Goal: Communication & Community: Connect with others

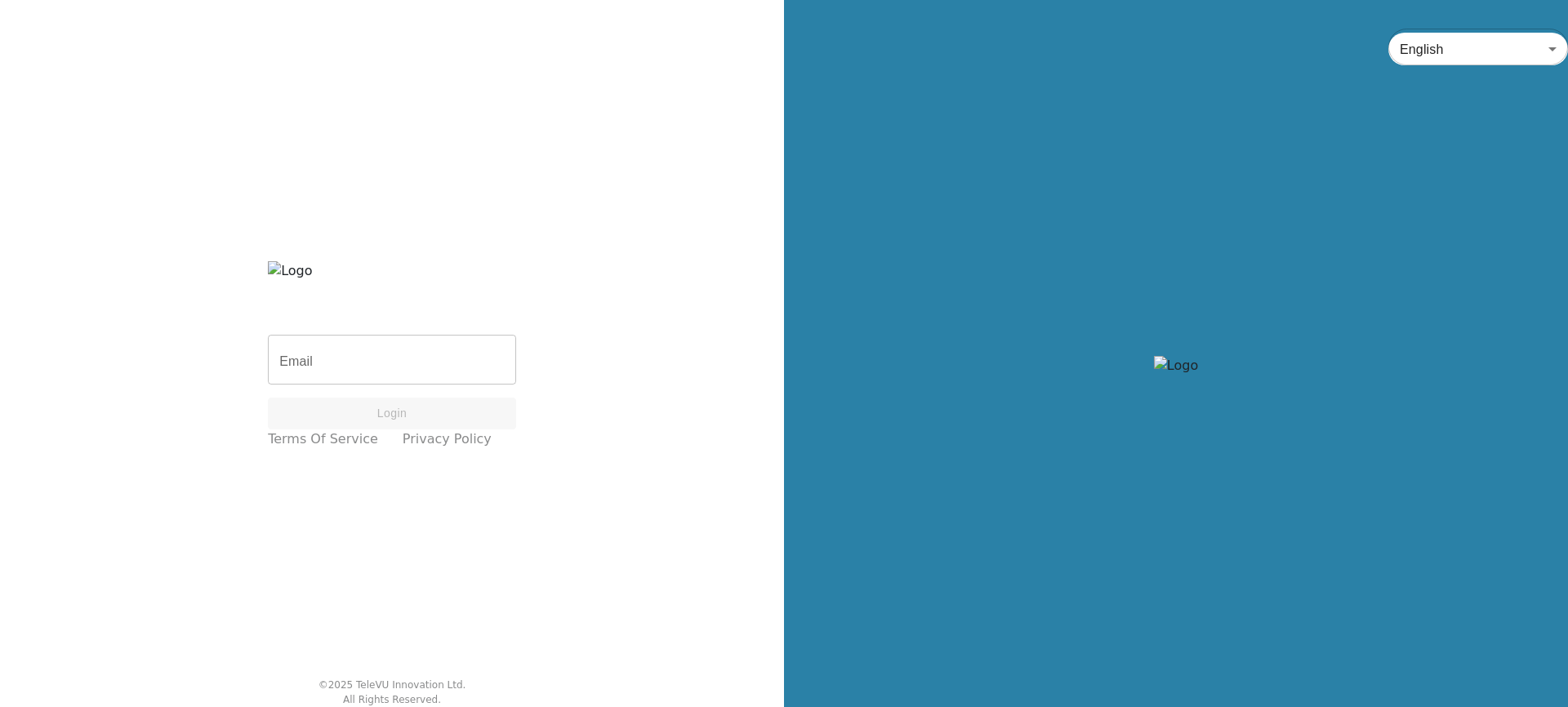
type input "[EMAIL_ADDRESS][DOMAIN_NAME]"
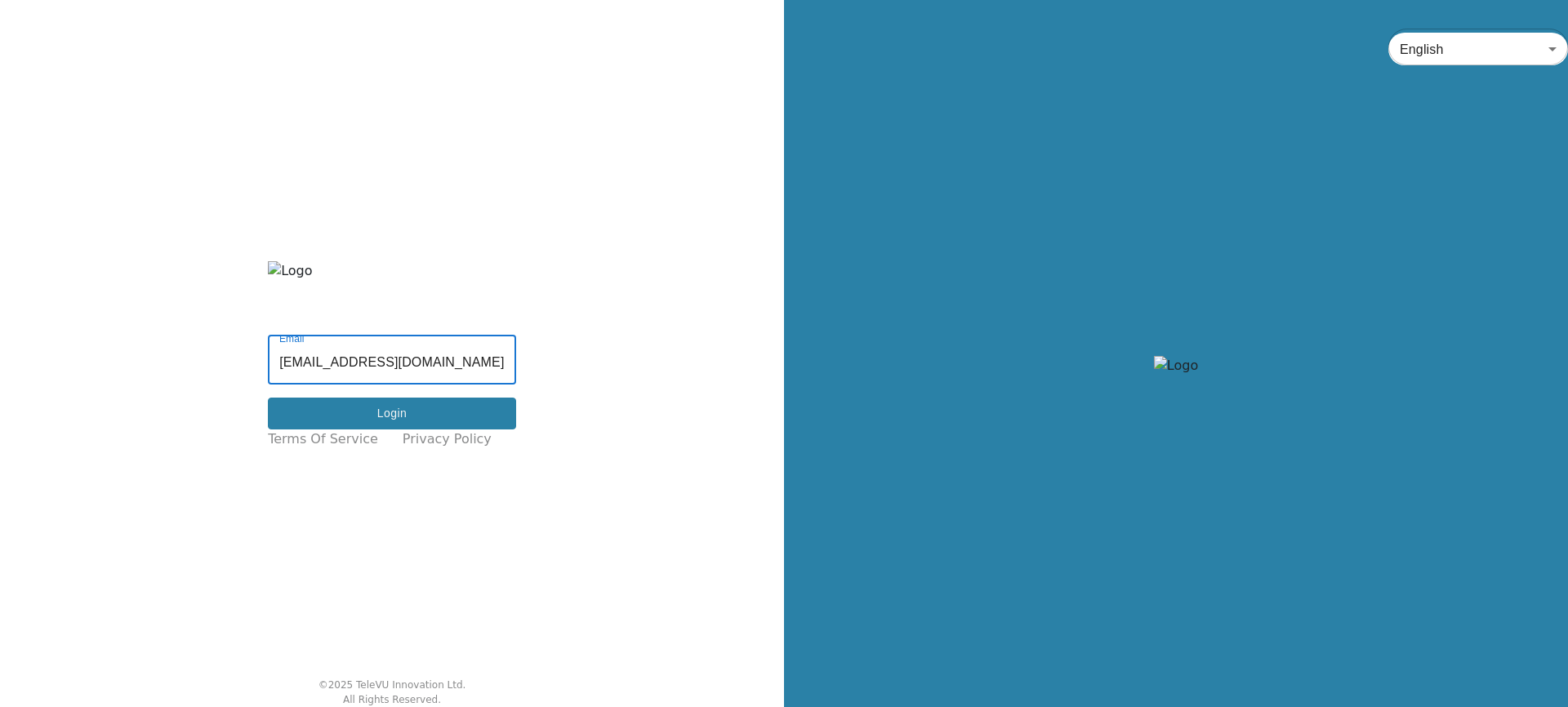
click at [450, 405] on button "Login" at bounding box center [391, 414] width 248 height 32
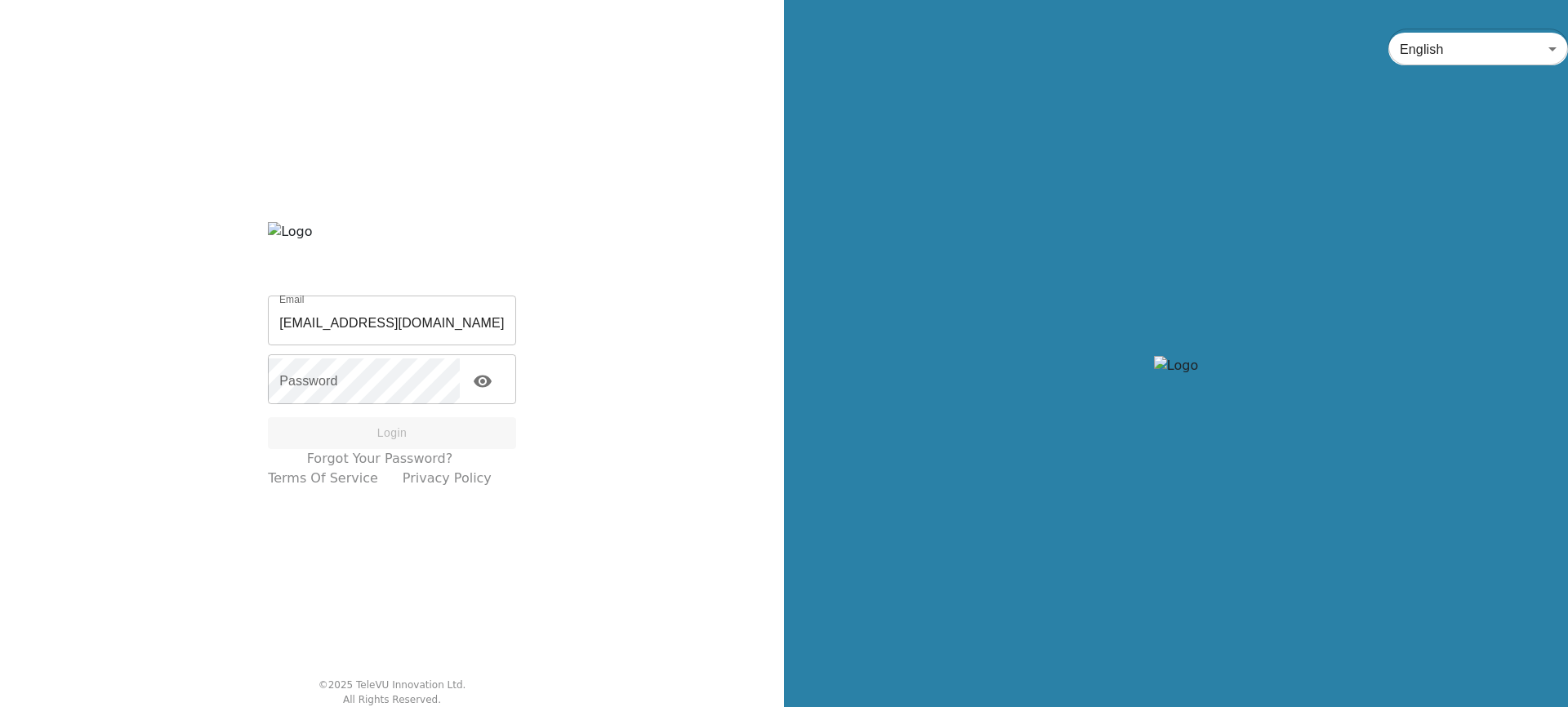
type input "[EMAIL_ADDRESS][DOMAIN_NAME]"
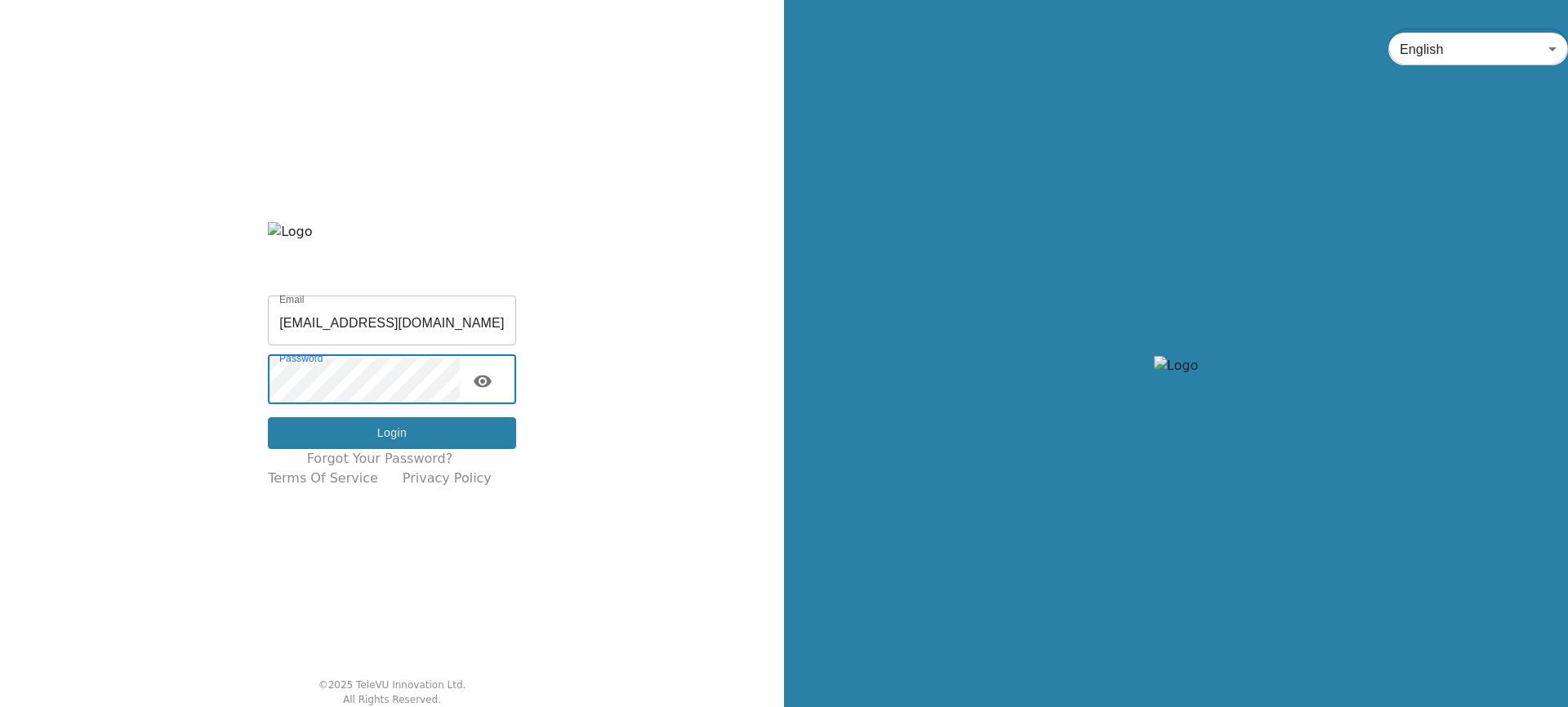
click at [448, 436] on button "Login" at bounding box center [391, 433] width 248 height 32
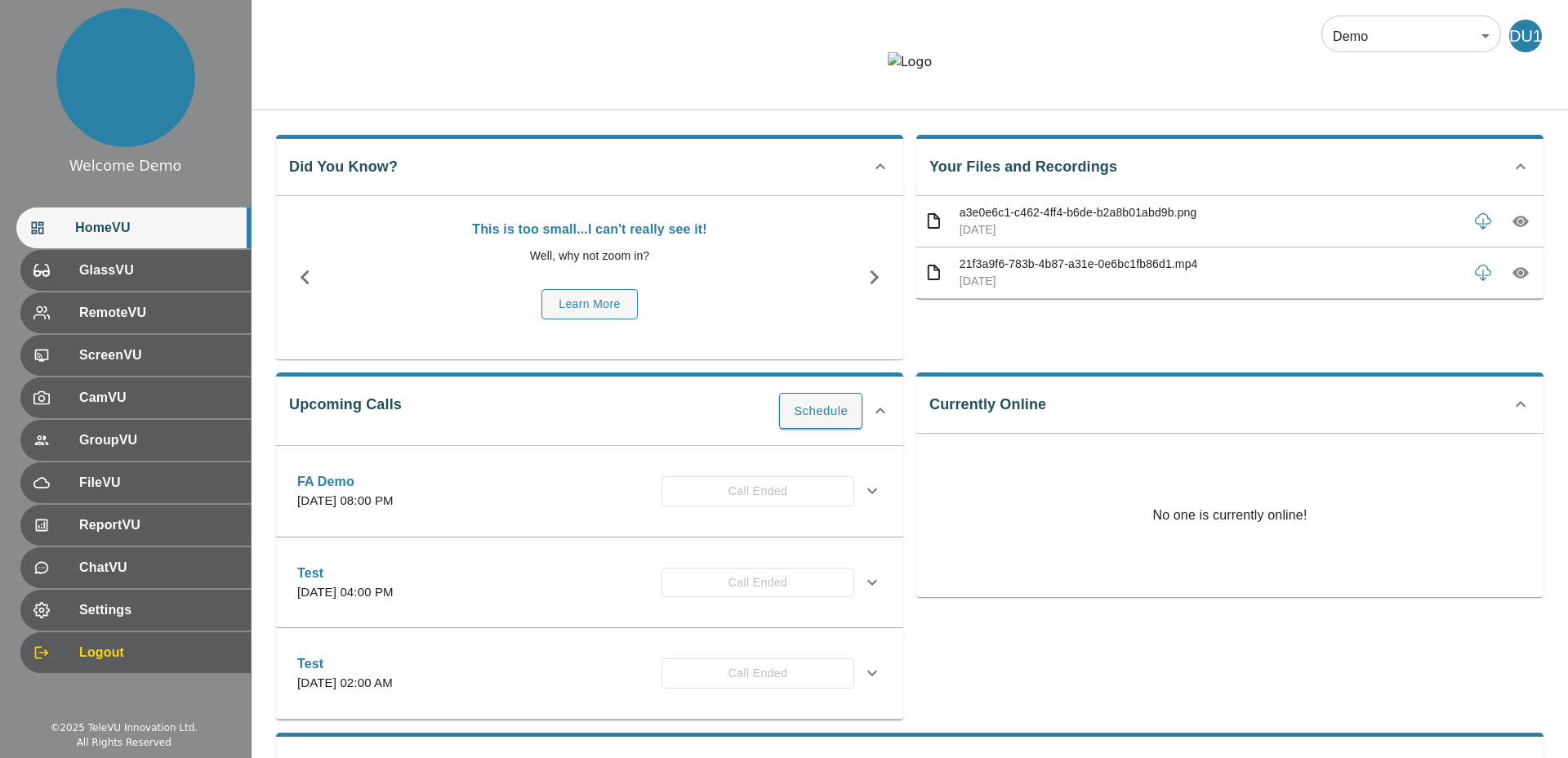
click at [1334, 34] on body "Welcome Demo HomeVU GlassVU RemoteVU ScreenVU CamVU GroupVU FileVU ReportVU Cha…" at bounding box center [784, 474] width 1568 height 947
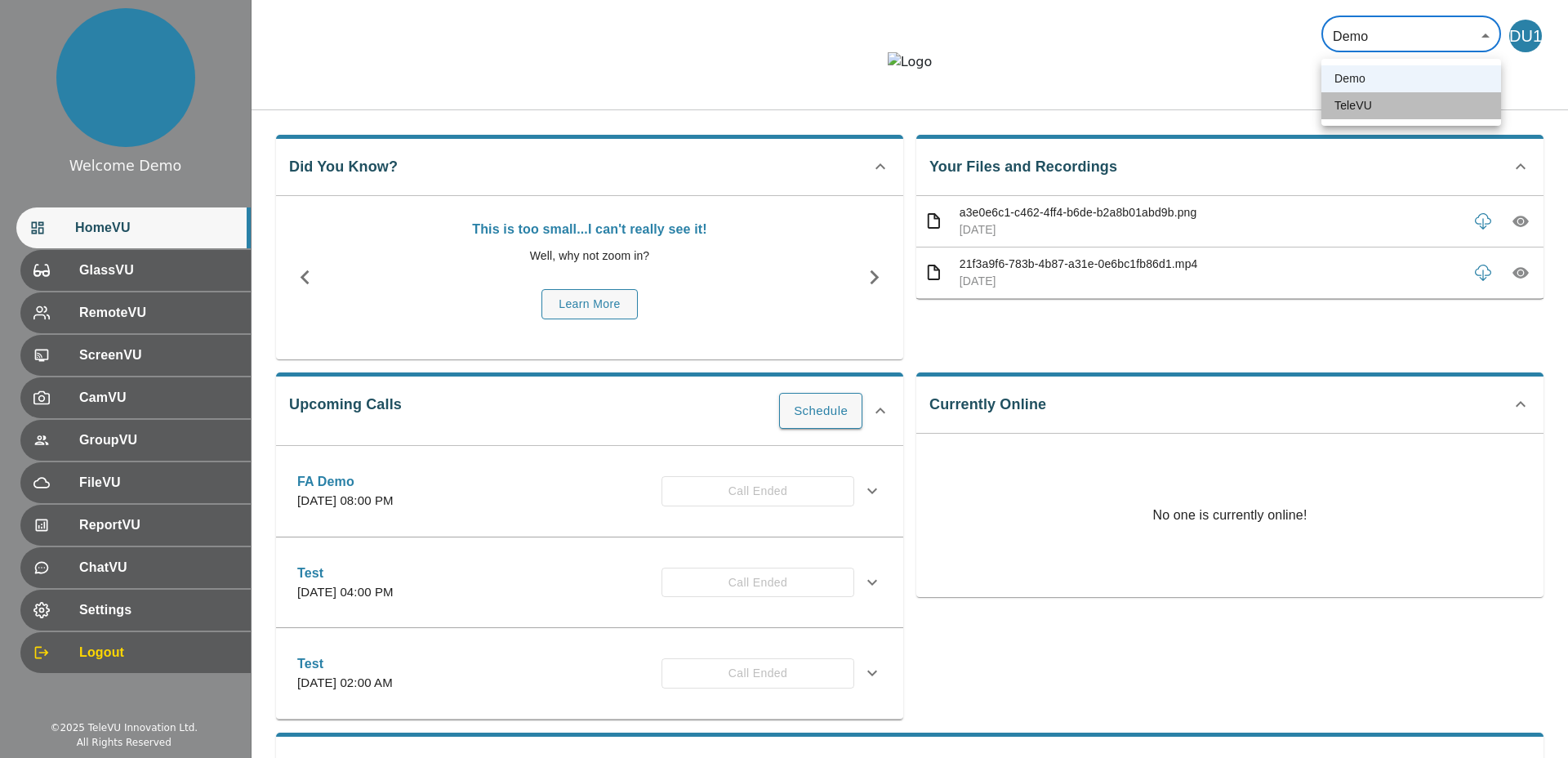
click at [1339, 108] on li "TeleVU" at bounding box center [1410, 105] width 179 height 27
type input "1"
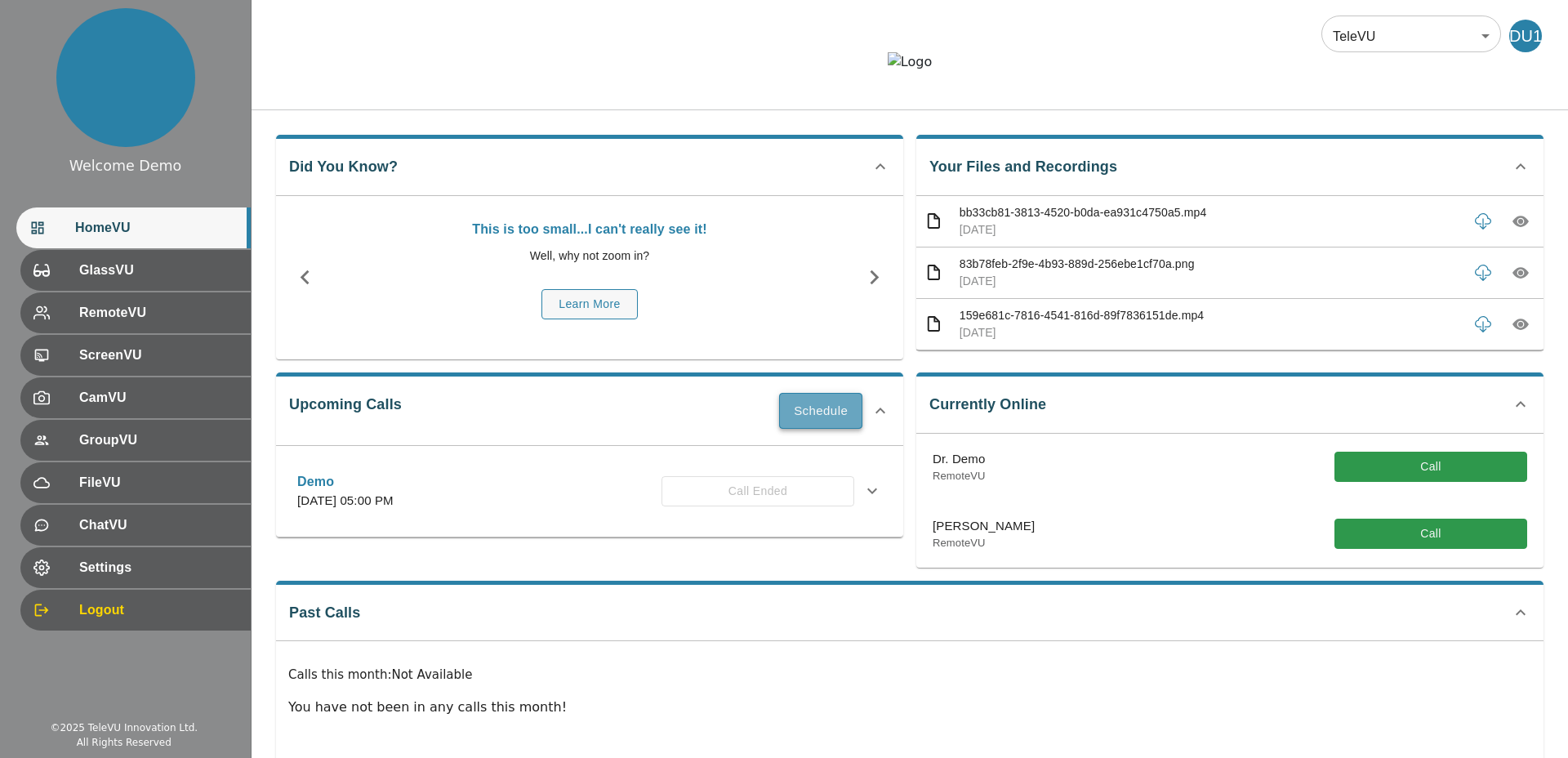
click at [811, 429] on button "Schedule" at bounding box center [820, 411] width 83 height 36
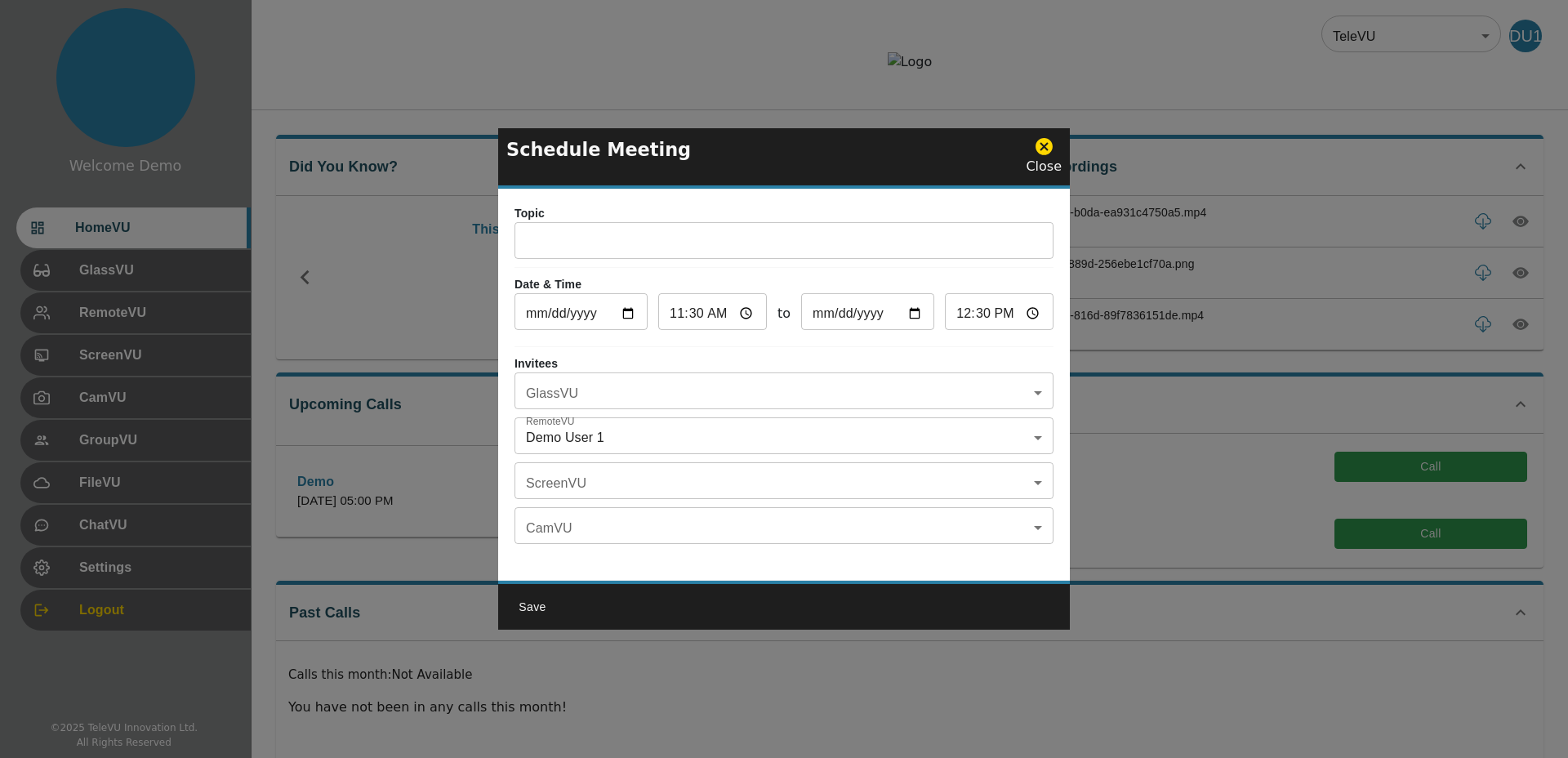
click at [594, 243] on input "text" at bounding box center [784, 243] width 538 height 33
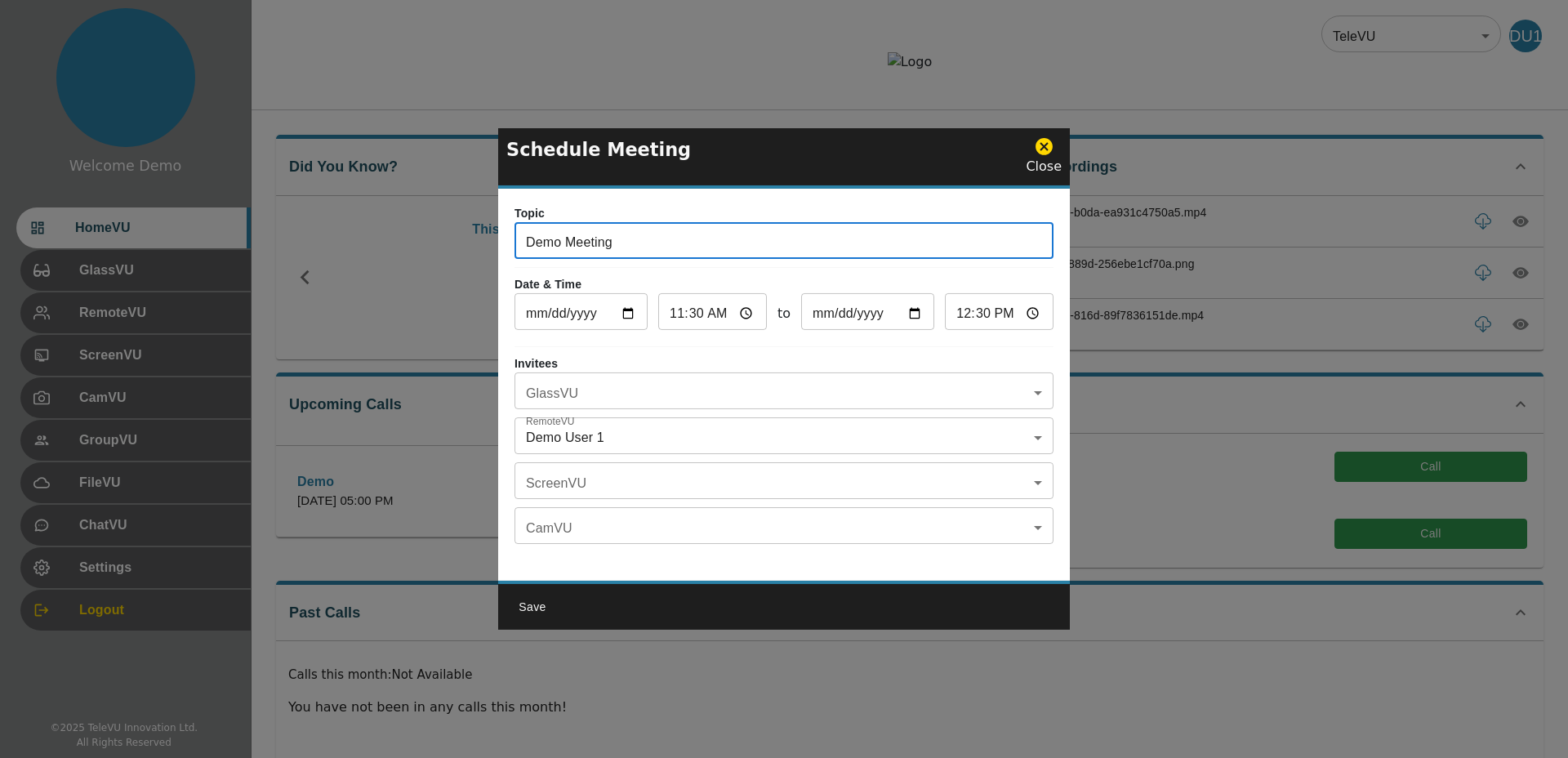
type input "Demo Meeting"
click at [525, 615] on button "Save" at bounding box center [532, 607] width 53 height 30
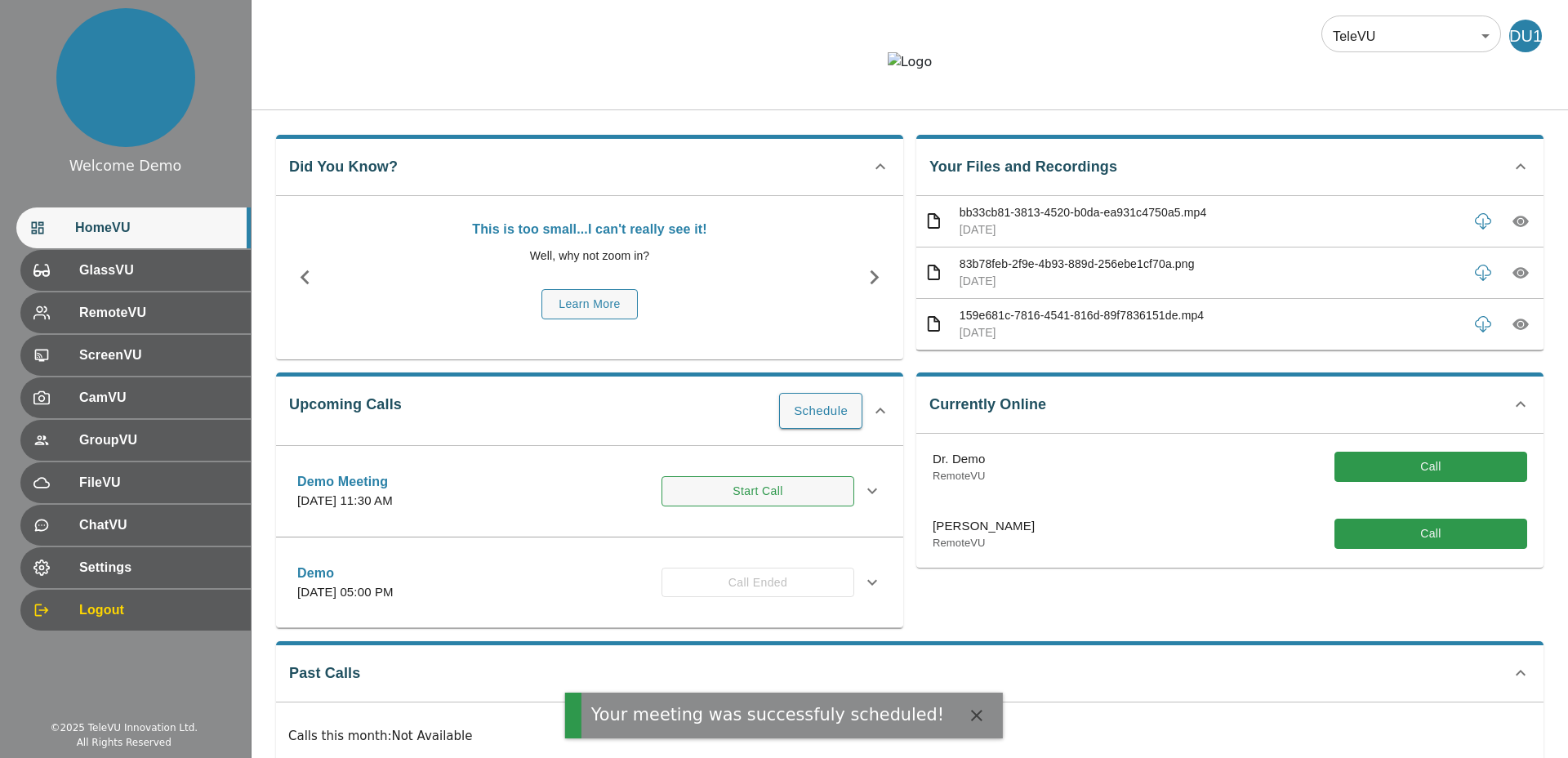
click at [738, 507] on button "Start Call" at bounding box center [758, 491] width 193 height 30
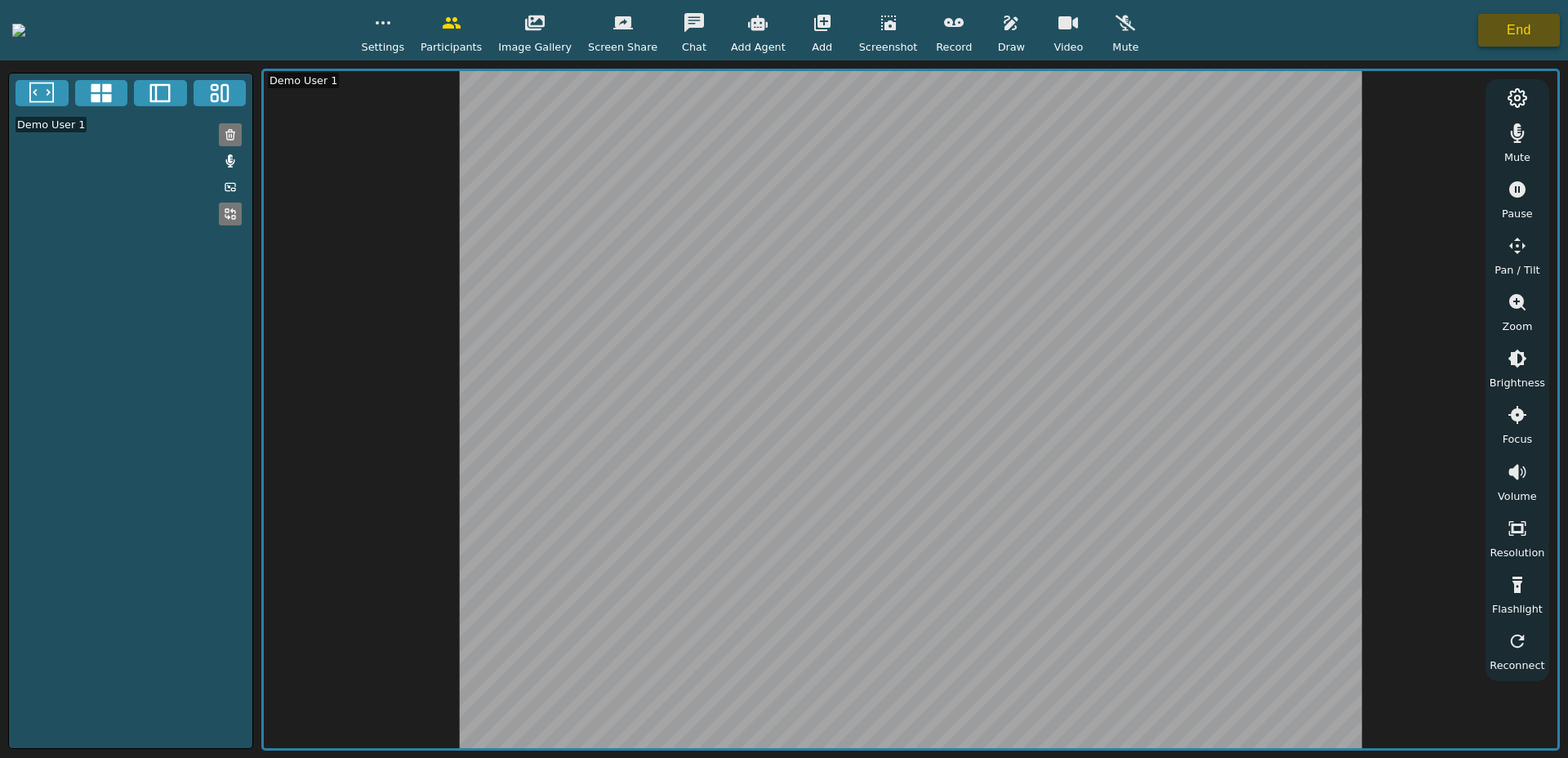
click at [1508, 34] on button "End" at bounding box center [1519, 30] width 82 height 33
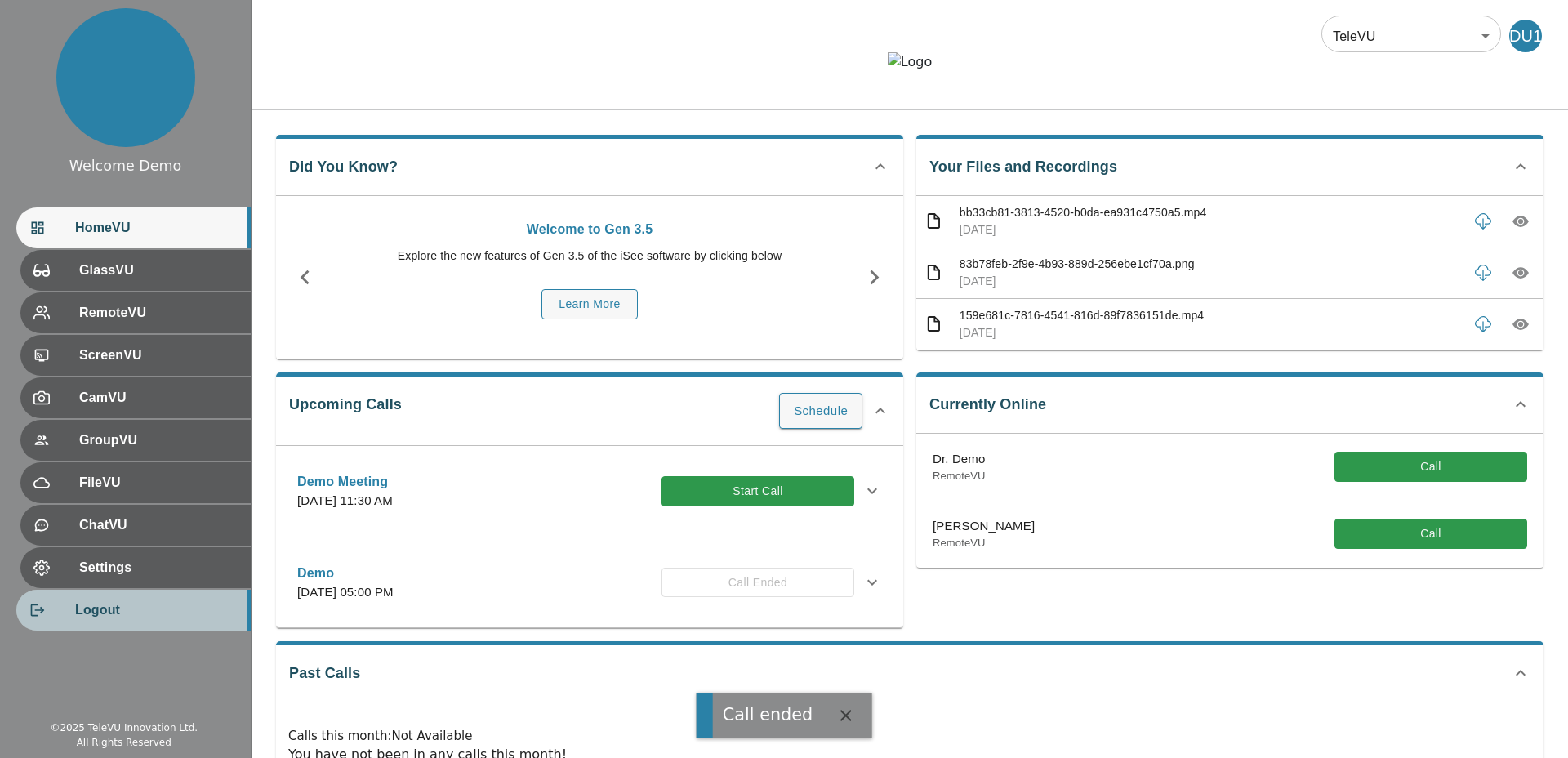
click at [110, 612] on span "Logout" at bounding box center [156, 610] width 162 height 20
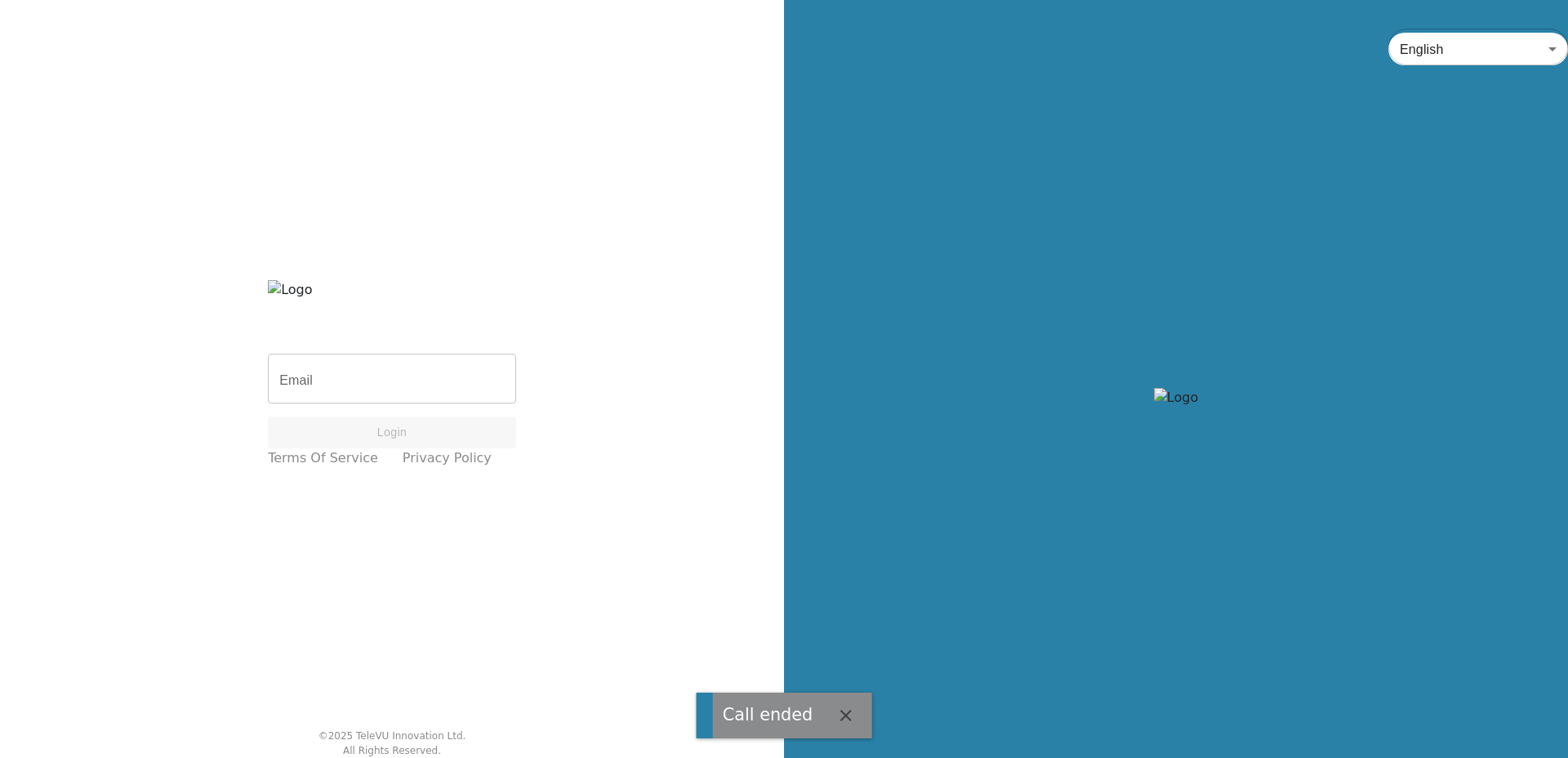
type input "[EMAIL_ADDRESS][DOMAIN_NAME]"
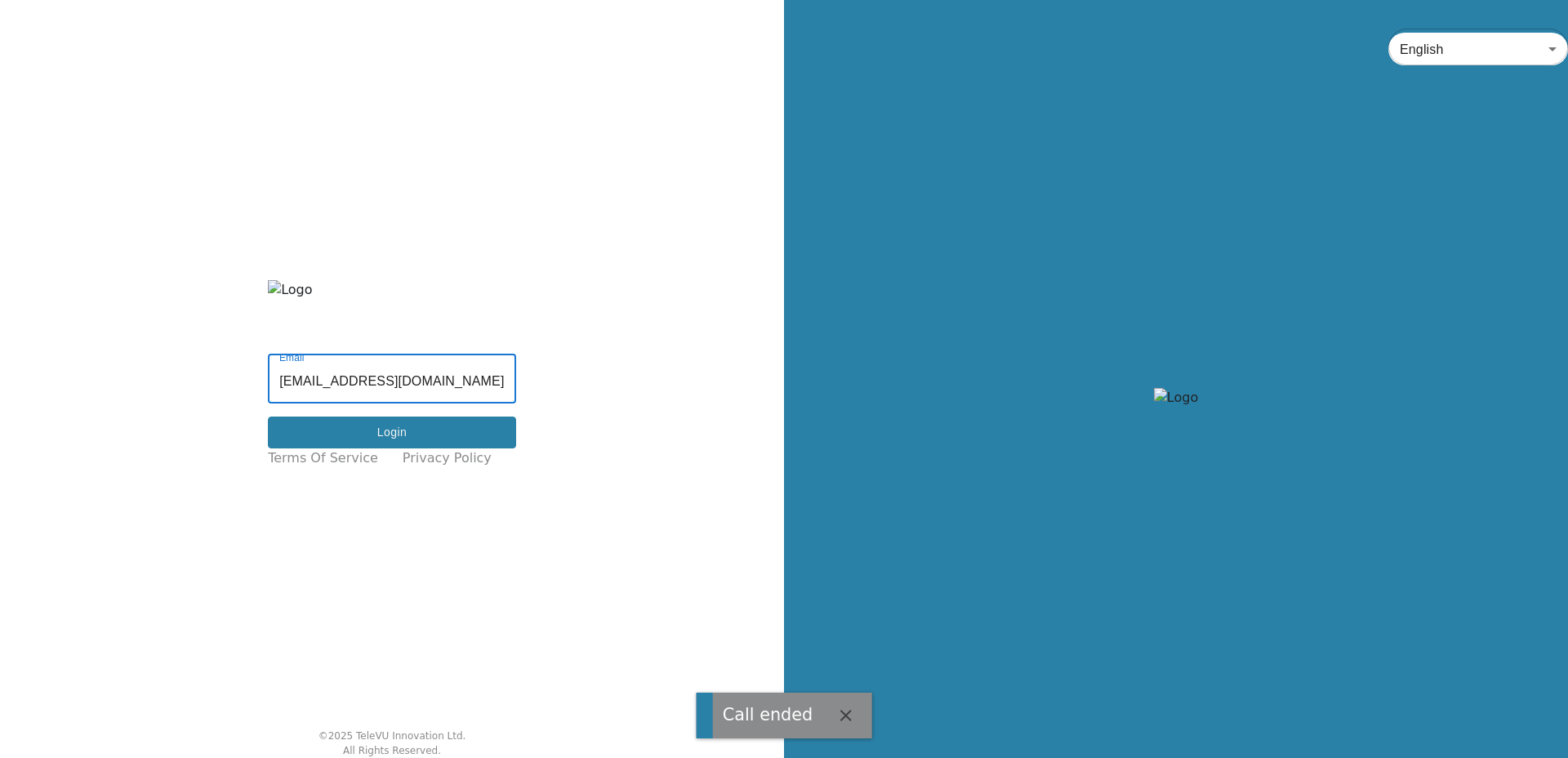
click at [361, 423] on button "Login" at bounding box center [391, 433] width 248 height 32
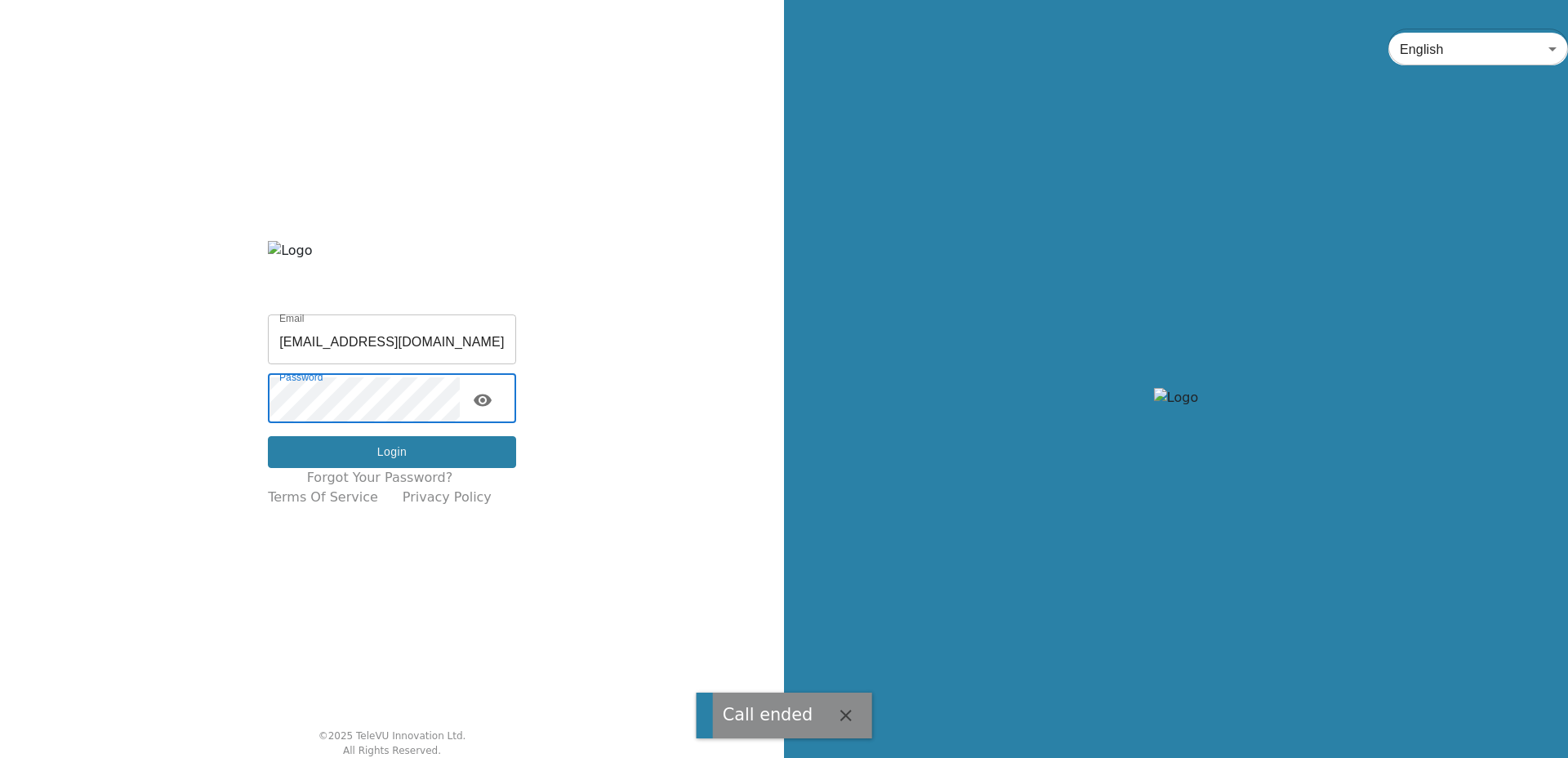
click at [378, 455] on button "Login" at bounding box center [391, 452] width 248 height 32
